Goal: Contribute content

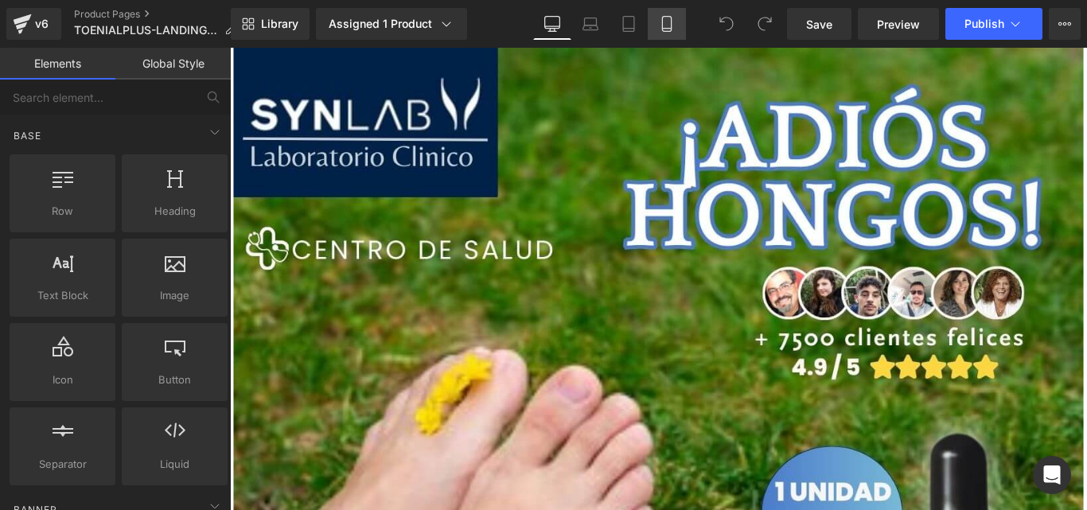
click at [683, 18] on link "Mobile" at bounding box center [667, 24] width 38 height 32
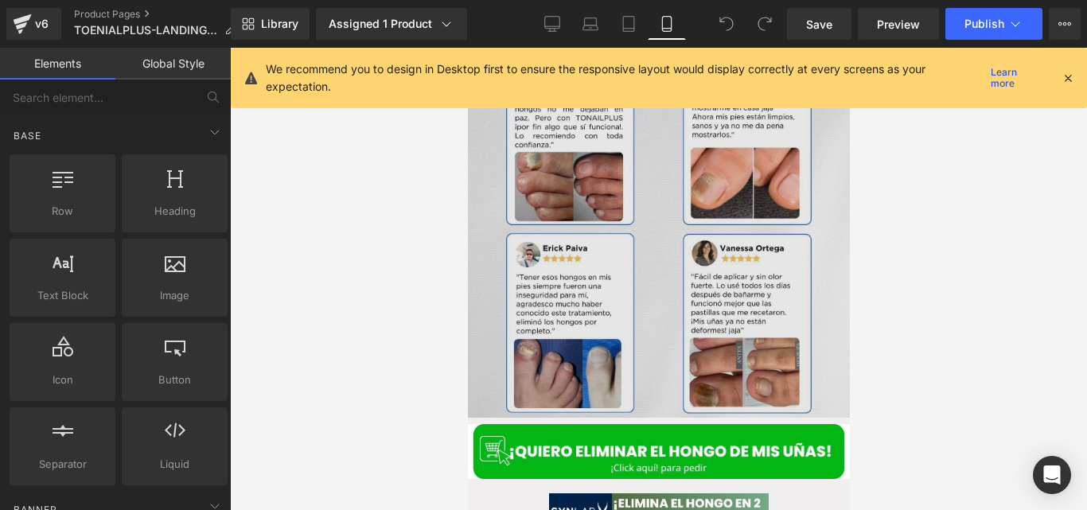
scroll to position [1291, 0]
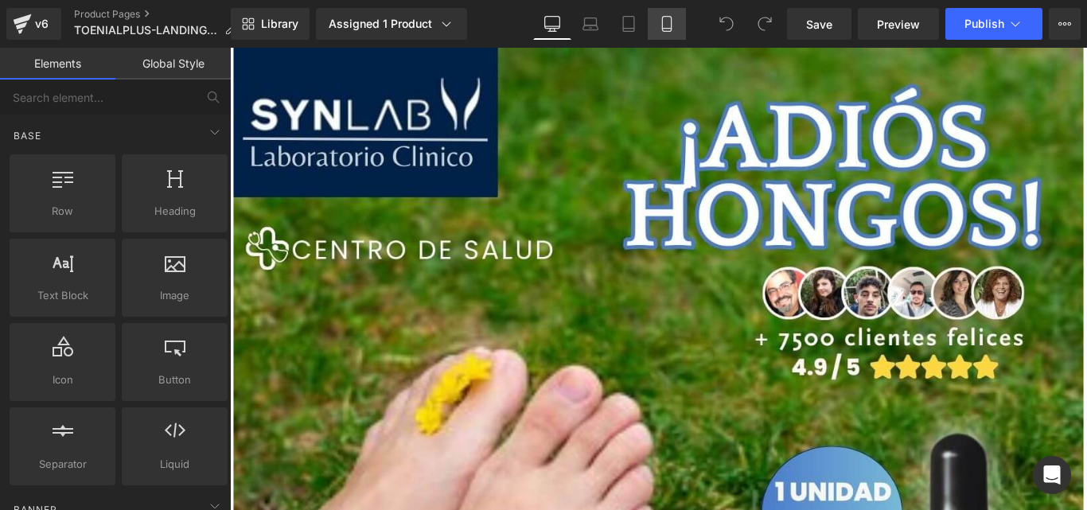
click at [680, 22] on link "Mobile" at bounding box center [667, 24] width 38 height 32
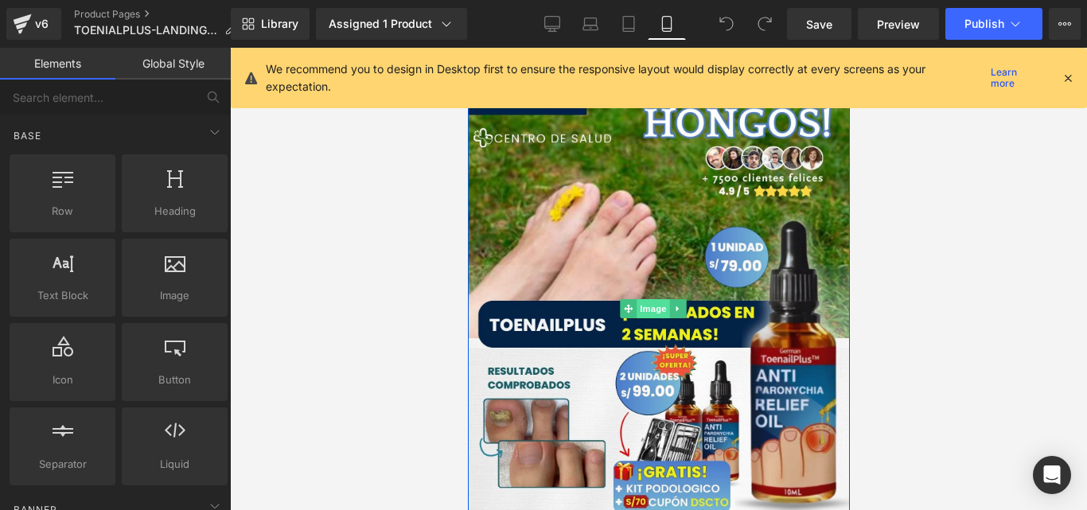
click at [655, 305] on span "Image" at bounding box center [652, 308] width 33 height 19
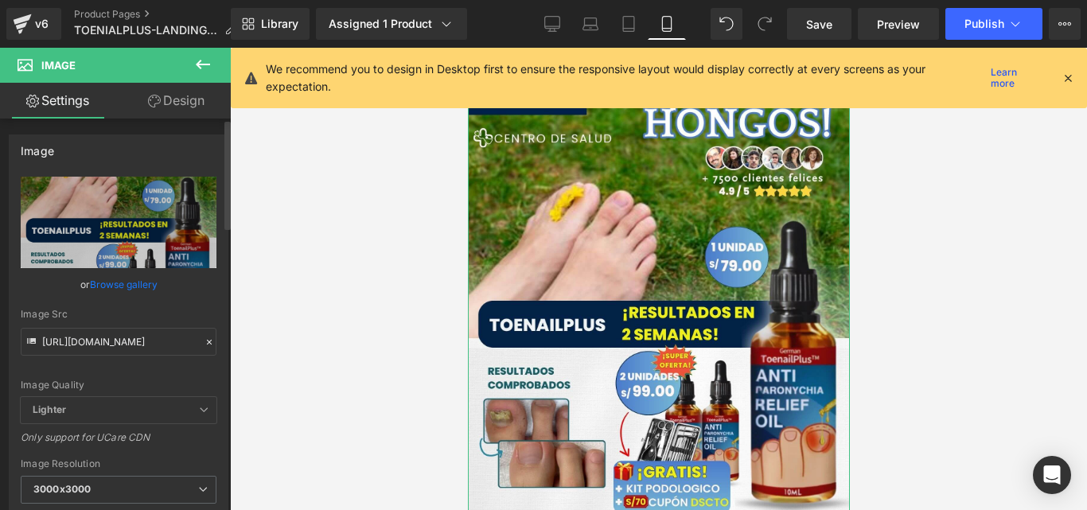
click at [204, 337] on icon at bounding box center [209, 341] width 11 height 11
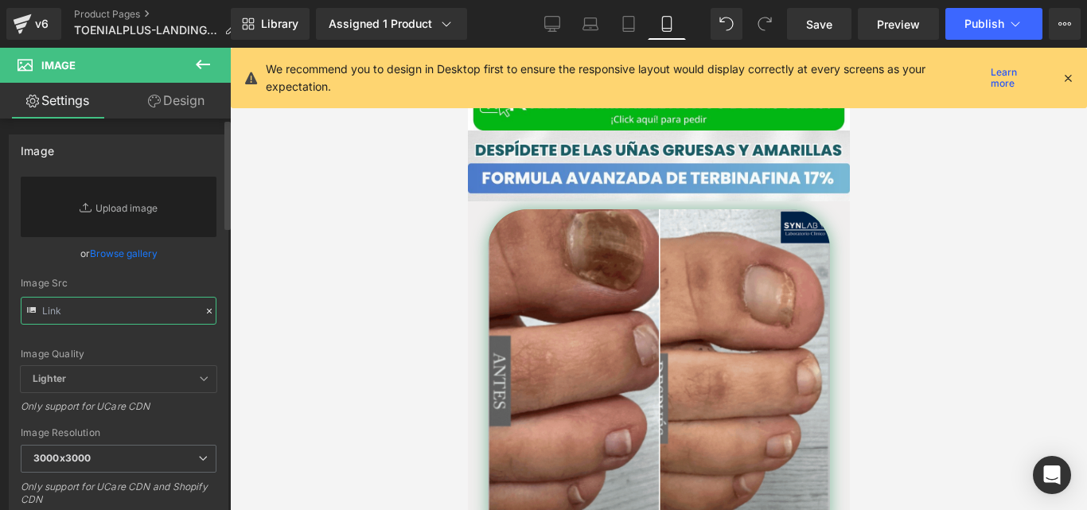
click at [152, 308] on input "text" at bounding box center [119, 311] width 196 height 28
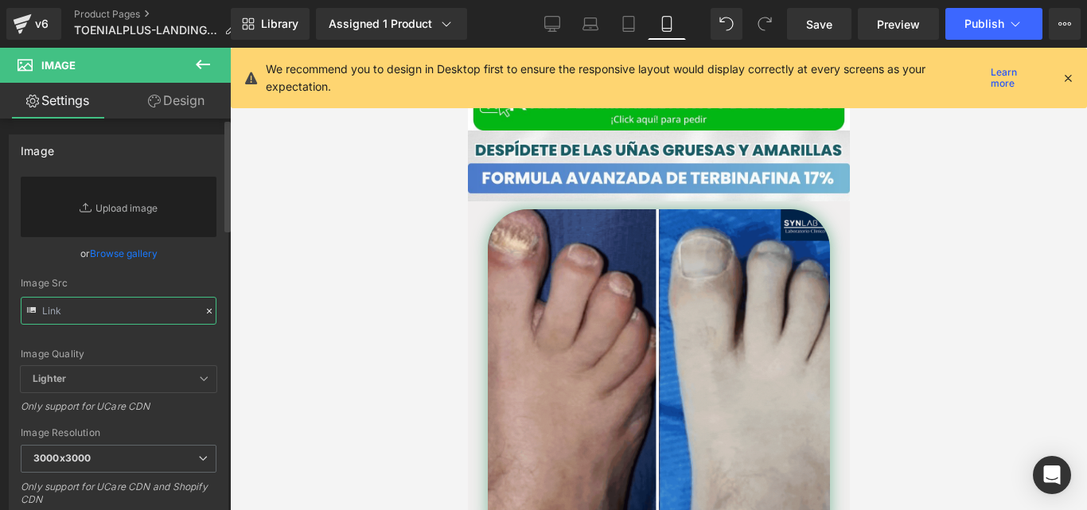
paste input "[URL][DOMAIN_NAME]"
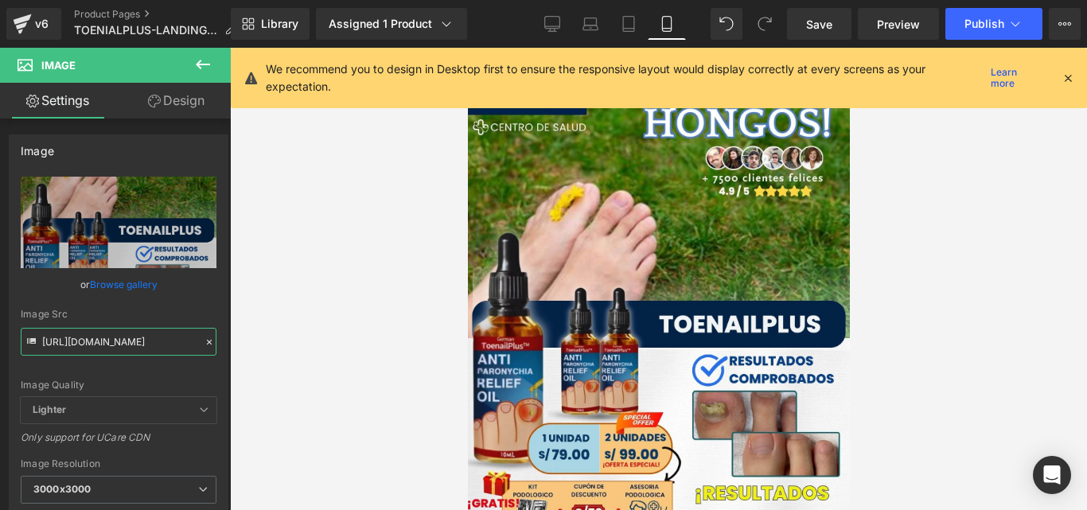
type input "[URL][DOMAIN_NAME]"
click at [1076, 86] on div "We recommend you to design in Desktop first to ensure the responsive layout wou…" at bounding box center [659, 78] width 856 height 60
click at [1071, 84] on icon at bounding box center [1067, 78] width 14 height 14
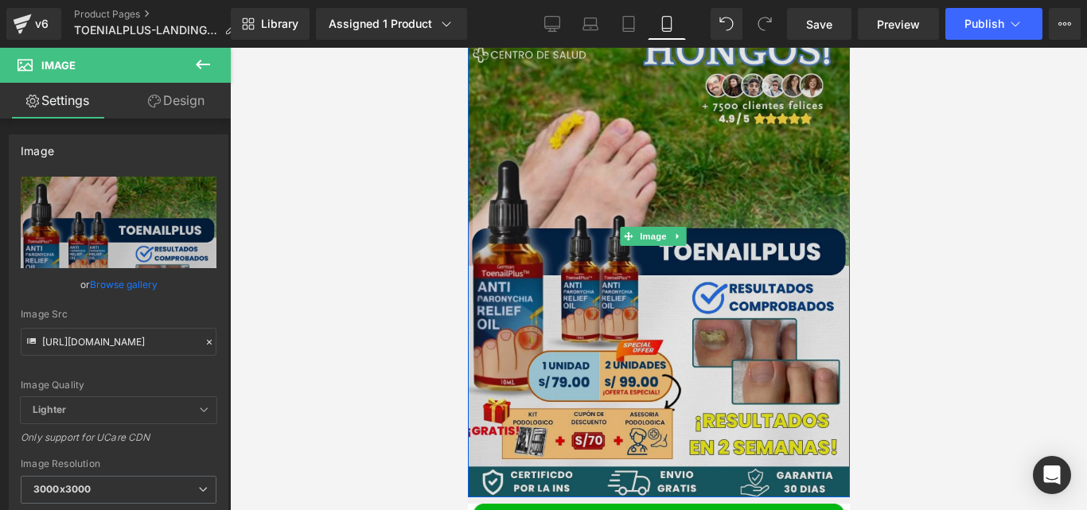
scroll to position [73, 0]
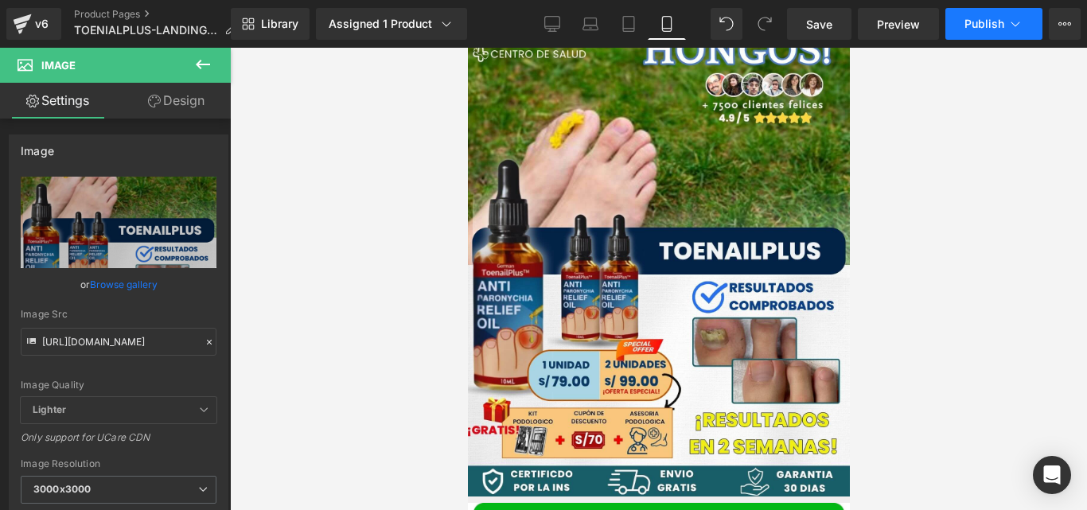
click at [968, 33] on button "Publish" at bounding box center [993, 24] width 97 height 32
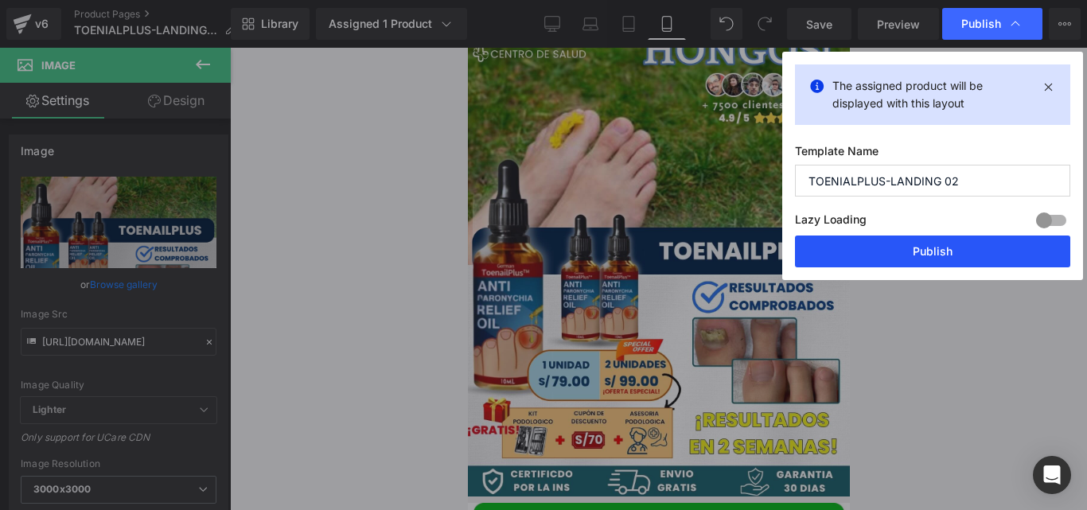
click at [866, 255] on button "Publish" at bounding box center [932, 251] width 275 height 32
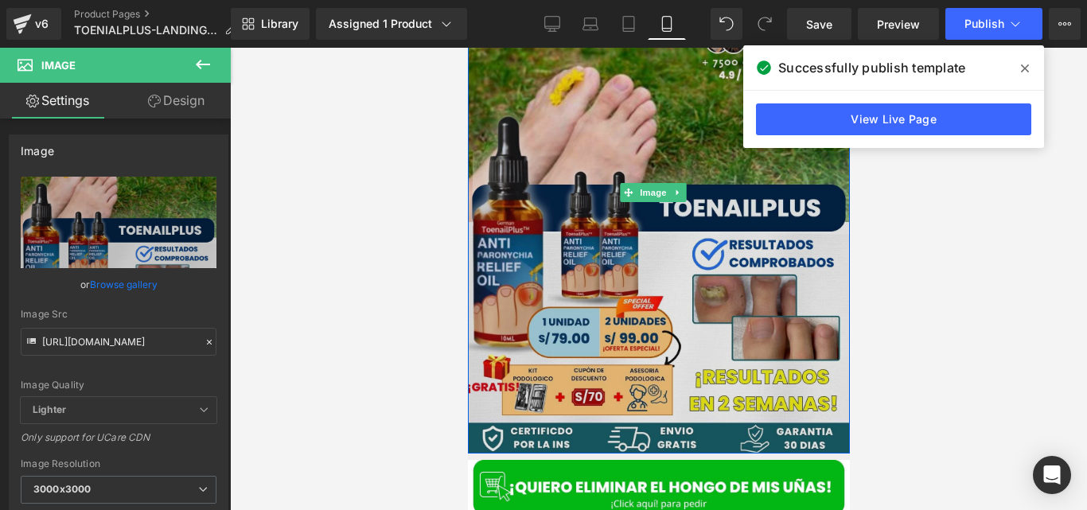
scroll to position [127, 0]
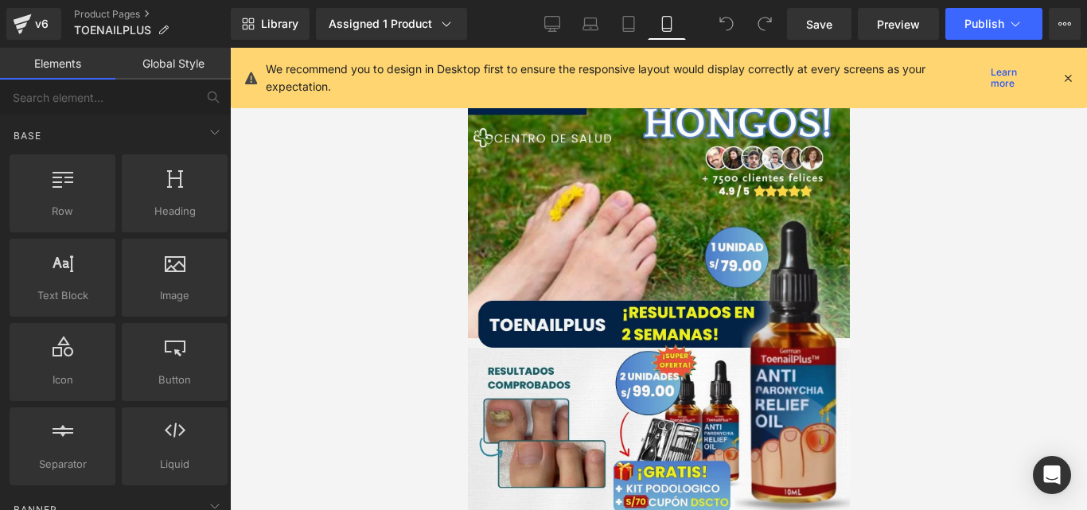
click at [1067, 76] on icon at bounding box center [1067, 78] width 14 height 14
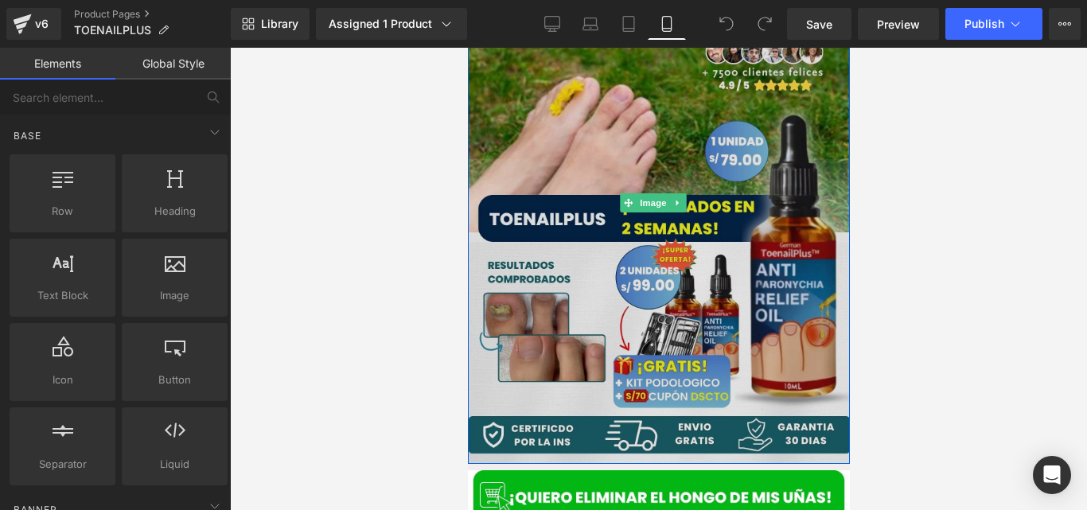
scroll to position [120, 0]
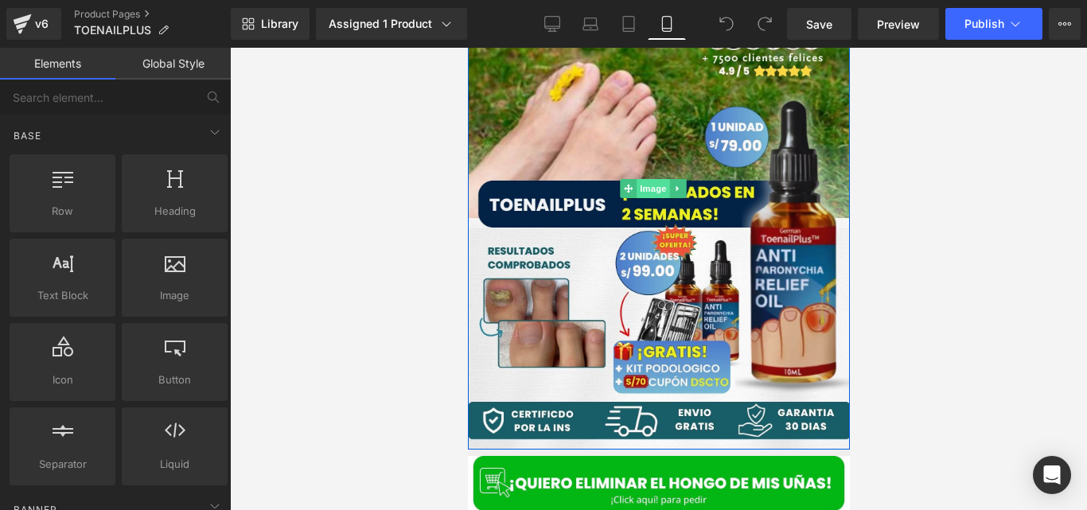
click at [651, 183] on span "Image" at bounding box center [652, 188] width 33 height 19
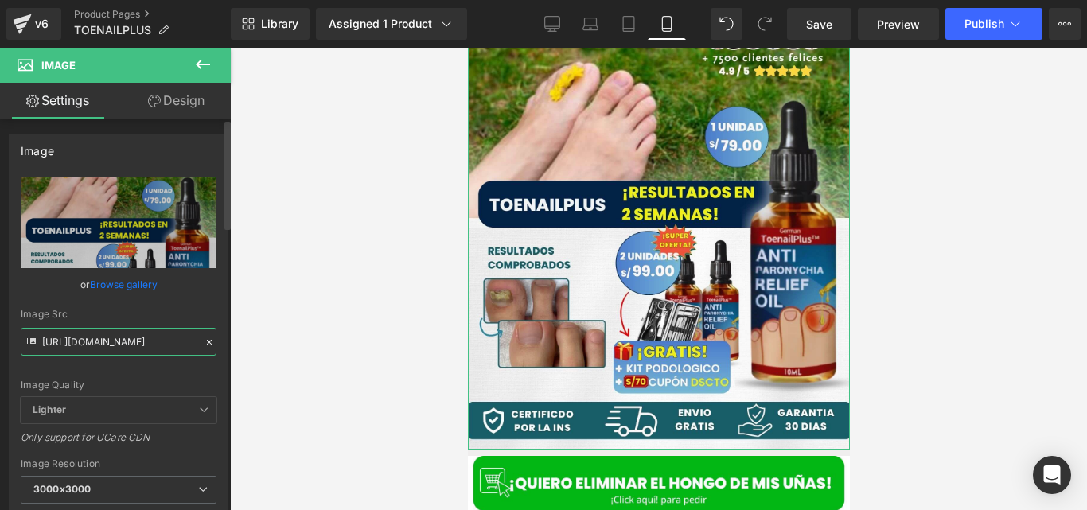
click at [208, 334] on input "[URL][DOMAIN_NAME]" at bounding box center [119, 342] width 196 height 28
click at [207, 336] on icon at bounding box center [209, 341] width 11 height 11
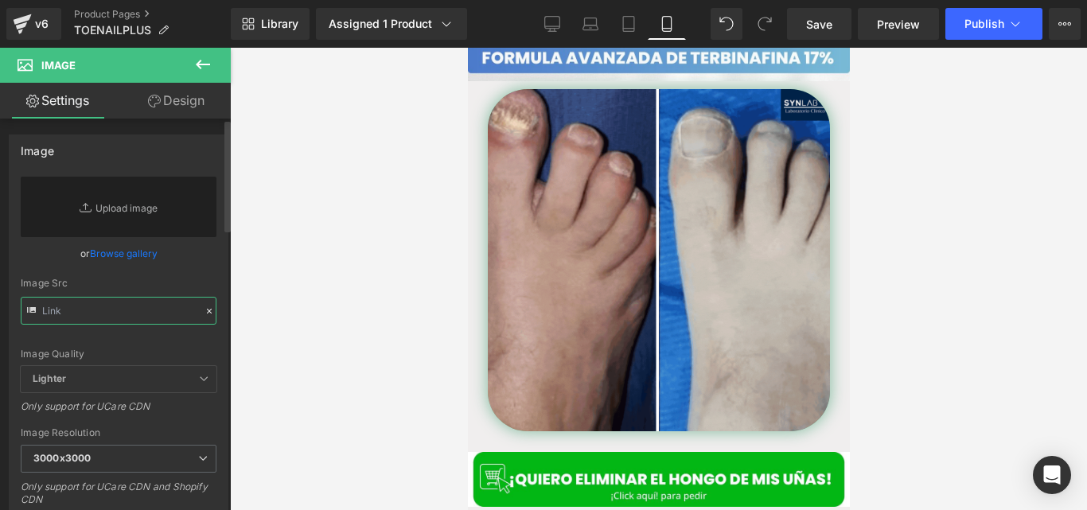
click at [173, 313] on input "text" at bounding box center [119, 311] width 196 height 28
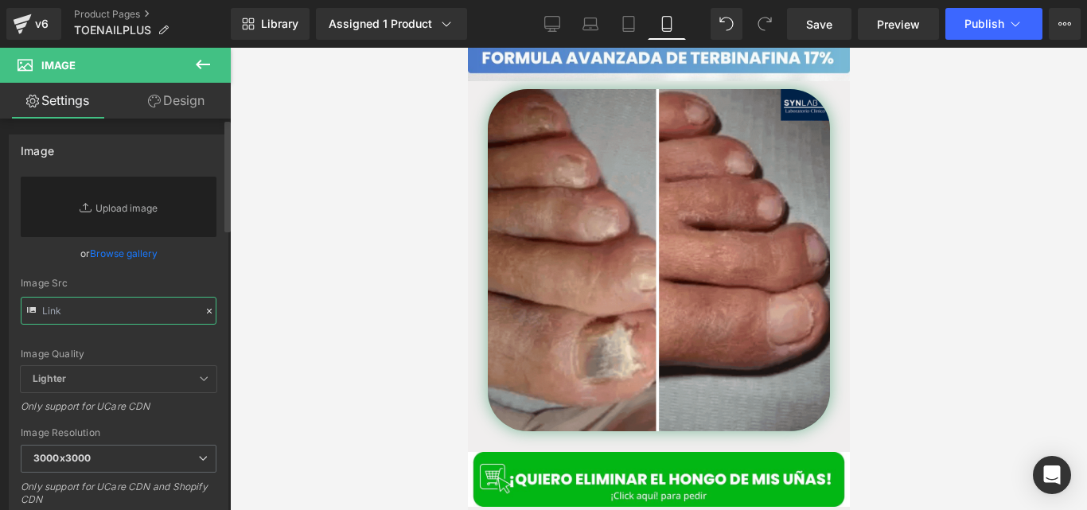
paste input "[URL][DOMAIN_NAME]"
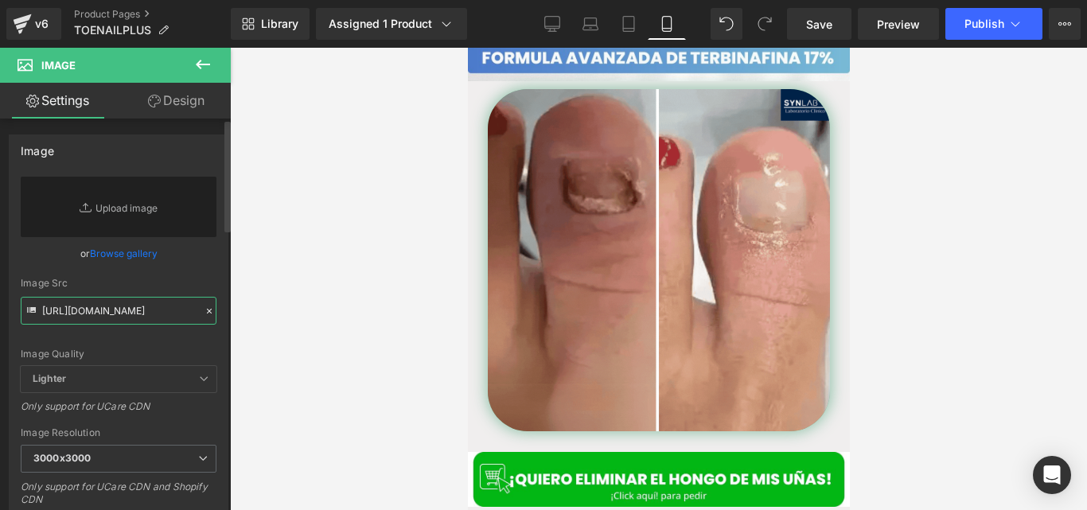
scroll to position [0, 645]
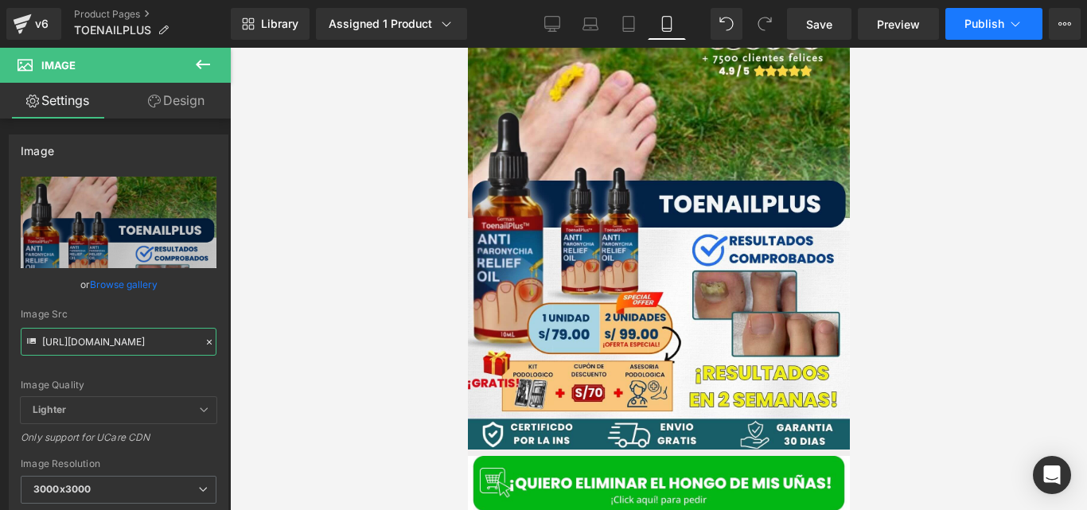
type input "[URL][DOMAIN_NAME]"
click at [970, 38] on button "Publish" at bounding box center [993, 24] width 97 height 32
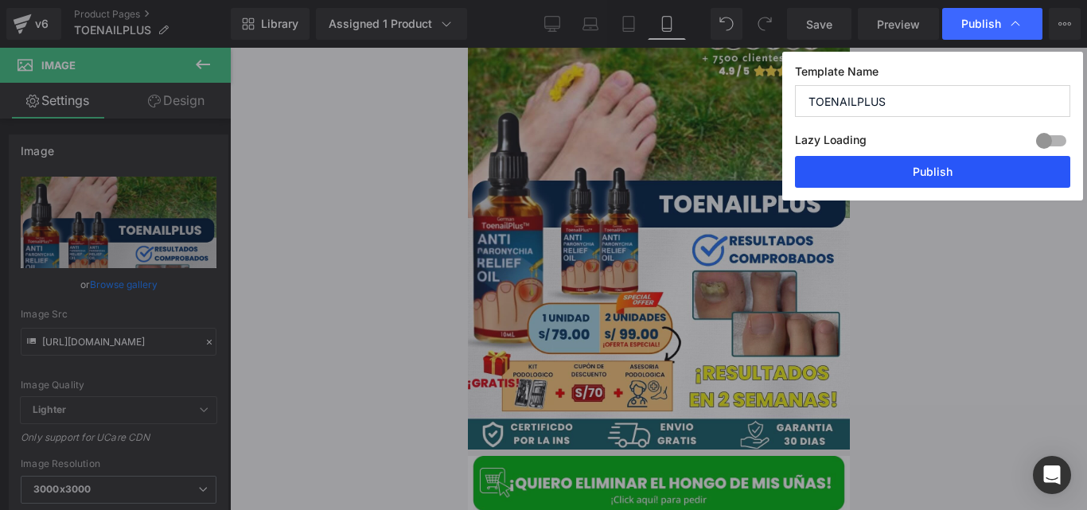
click at [854, 165] on button "Publish" at bounding box center [932, 172] width 275 height 32
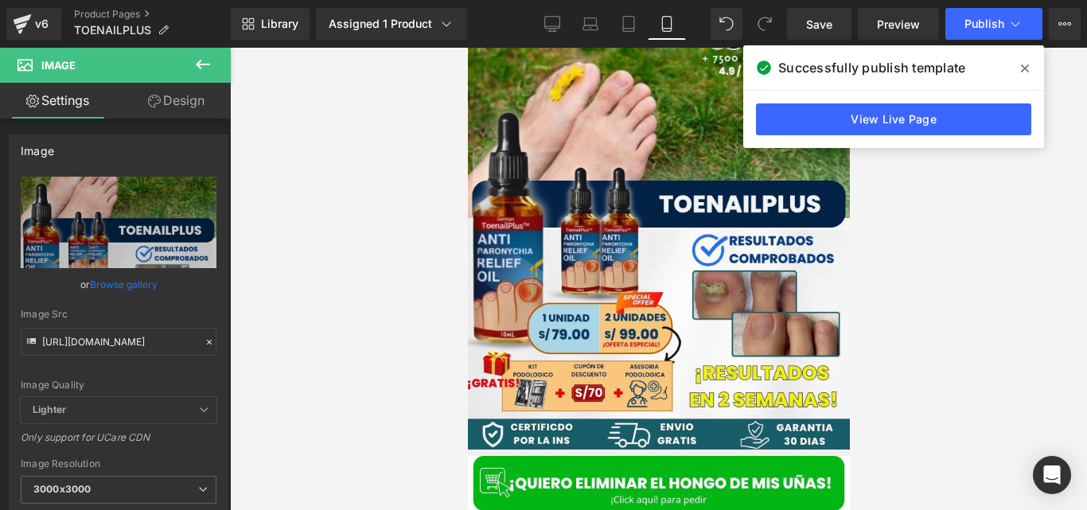
click at [1021, 67] on icon at bounding box center [1025, 68] width 8 height 13
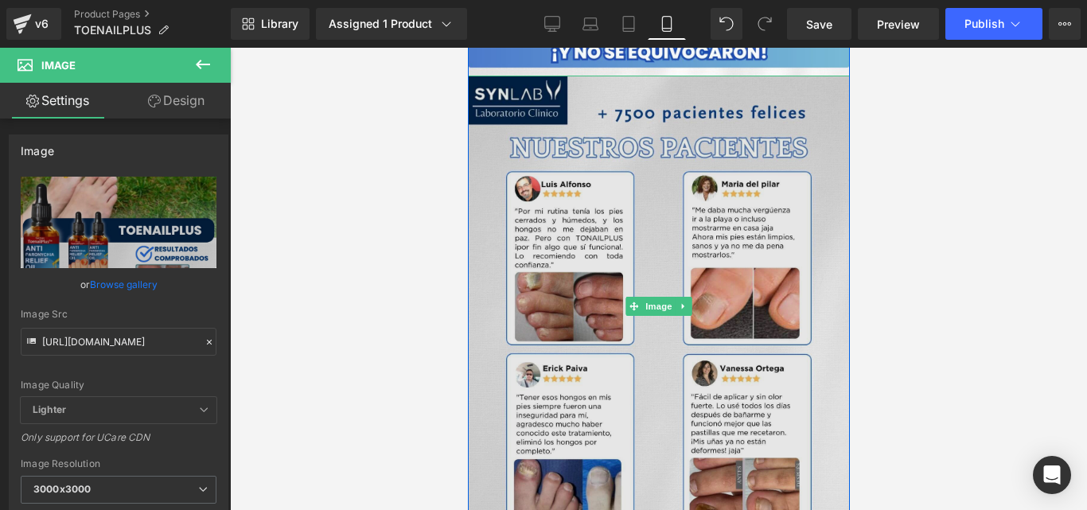
scroll to position [1197, 0]
